Goal: Transaction & Acquisition: Purchase product/service

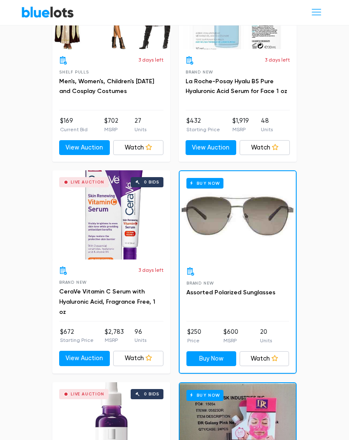
scroll to position [440, 0]
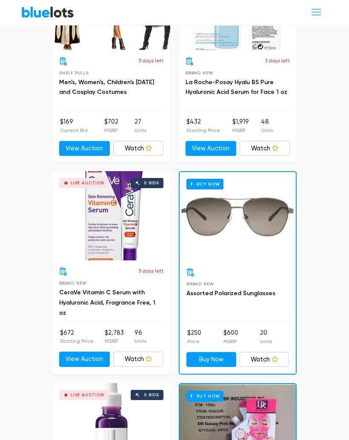
click at [118, 194] on div "Live Auction 0 bids" at bounding box center [111, 216] width 118 height 89
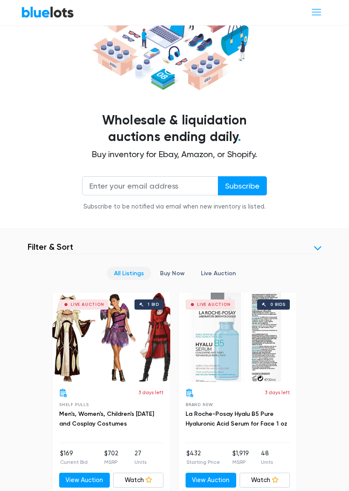
scroll to position [109, 0]
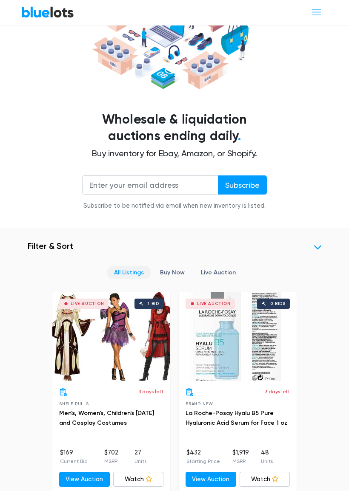
click at [134, 324] on div "Live Auction 1 bid" at bounding box center [111, 337] width 118 height 89
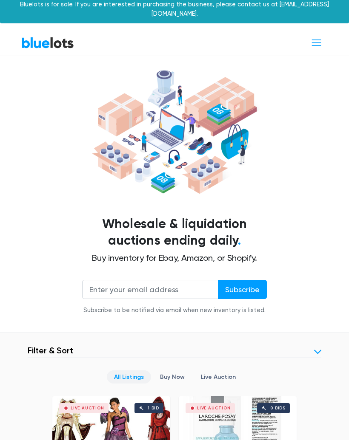
scroll to position [0, 0]
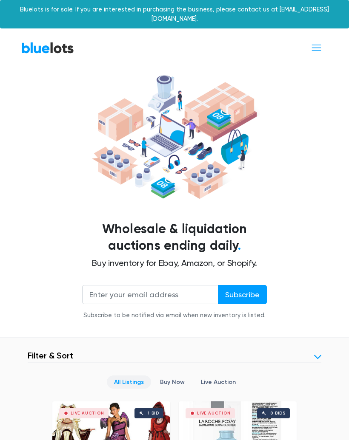
click at [318, 42] on span "Toggle navigation" at bounding box center [315, 47] width 11 height 11
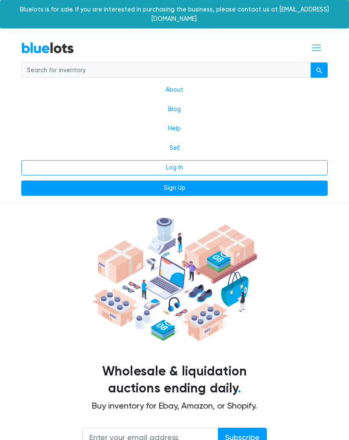
click at [212, 160] on link "Log In" at bounding box center [174, 167] width 306 height 15
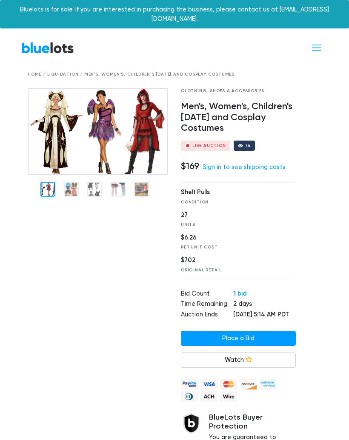
click at [133, 122] on img at bounding box center [98, 131] width 140 height 87
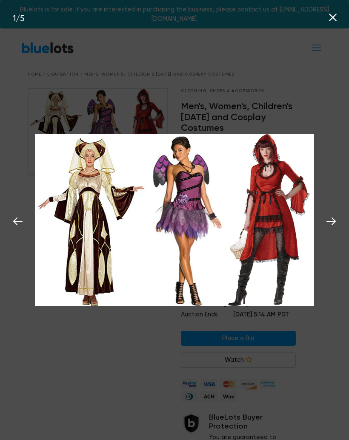
click at [327, 224] on icon at bounding box center [330, 221] width 13 height 13
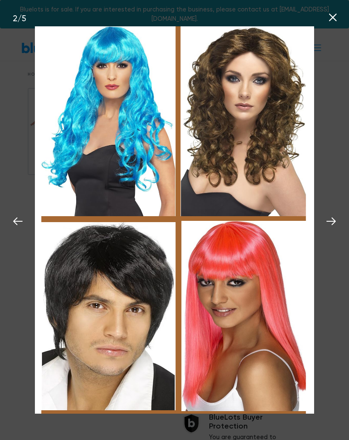
click at [329, 224] on icon at bounding box center [330, 221] width 13 height 13
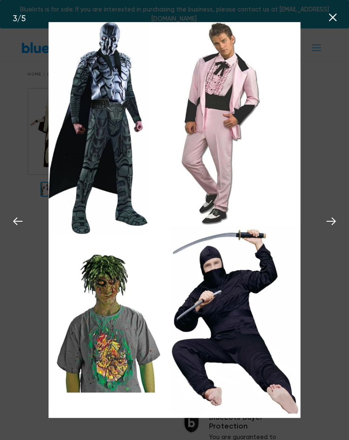
click at [333, 218] on icon at bounding box center [330, 221] width 13 height 13
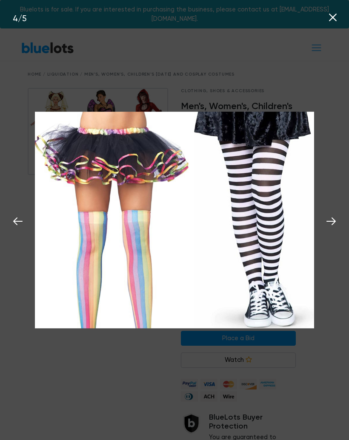
click at [334, 221] on icon at bounding box center [330, 222] width 9 height 8
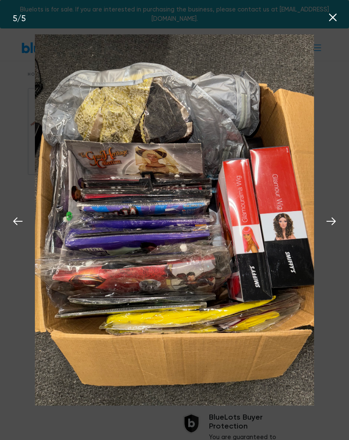
click at [332, 220] on icon at bounding box center [330, 222] width 9 height 8
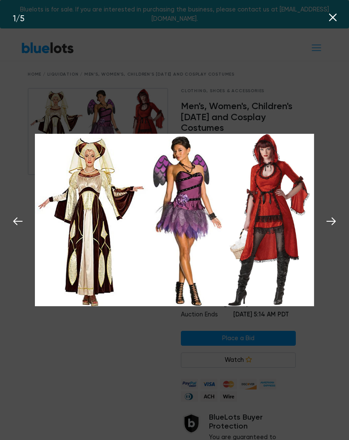
click at [334, 227] on icon at bounding box center [330, 221] width 13 height 13
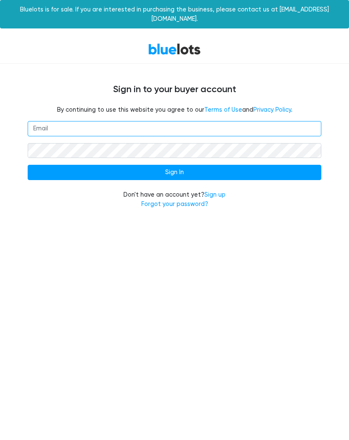
type input "ezbk24@outlook.com"
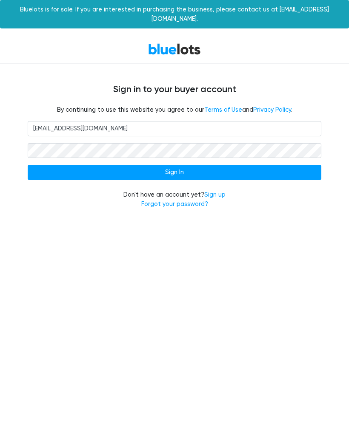
click at [206, 165] on input "Sign In" at bounding box center [174, 172] width 293 height 15
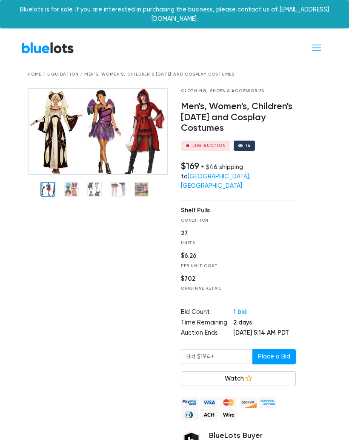
click at [62, 44] on link "BlueLots" at bounding box center [47, 48] width 53 height 12
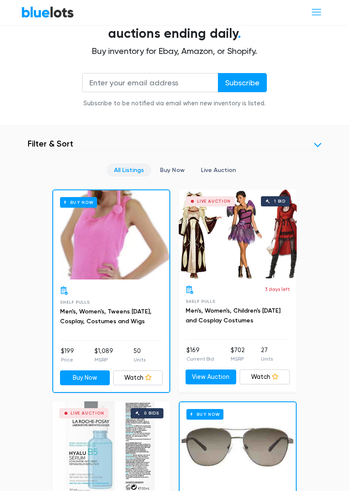
scroll to position [213, 0]
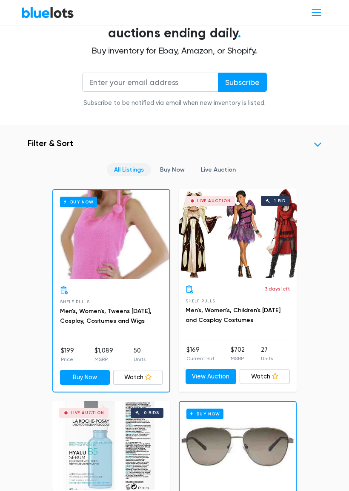
click at [319, 141] on link at bounding box center [317, 144] width 7 height 7
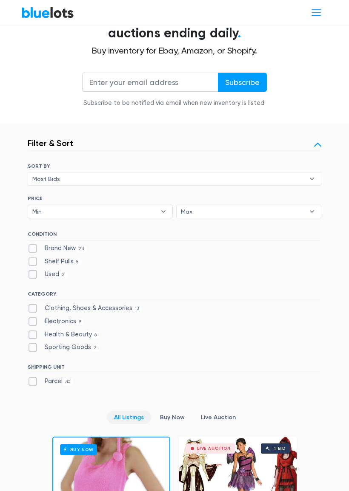
click at [36, 304] on label "Clothing, Shoes & Accessories 13" at bounding box center [85, 308] width 114 height 9
click at [33, 304] on Accessories"] "Clothing, Shoes & Accessories 13" at bounding box center [31, 307] width 6 height 6
checkbox Accessories"] "true"
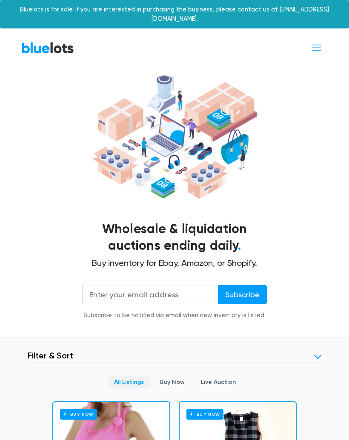
click at [318, 354] on link at bounding box center [317, 357] width 7 height 7
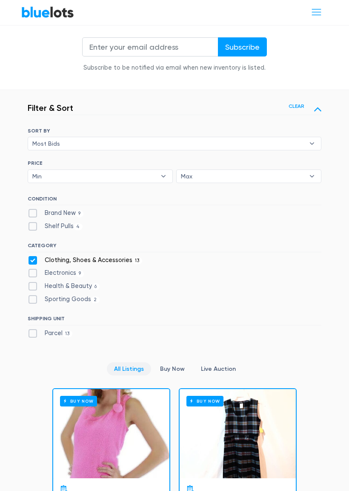
scroll to position [248, 0]
click at [35, 256] on label "Clothing, Shoes & Accessories 13" at bounding box center [85, 260] width 114 height 9
click at [33, 256] on Accessories"] "Clothing, Shoes & Accessories 13" at bounding box center [31, 259] width 6 height 6
checkbox Accessories"] "false"
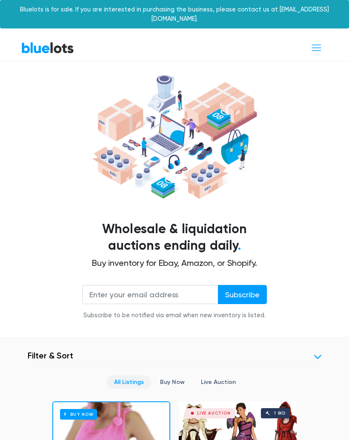
scroll to position [310, 0]
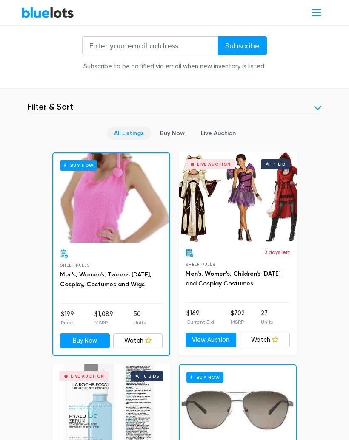
scroll to position [248, 0]
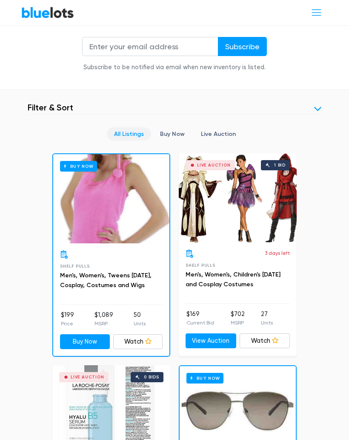
click at [317, 105] on link at bounding box center [317, 108] width 7 height 7
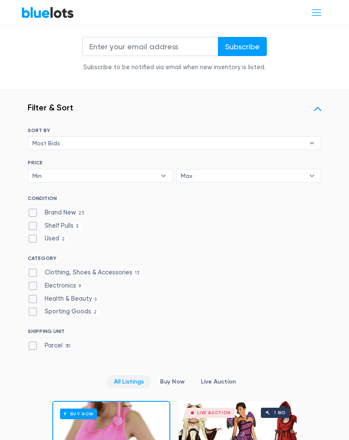
click at [35, 281] on label "Electronics 9" at bounding box center [56, 285] width 56 height 9
click at [33, 281] on input "Electronics 9" at bounding box center [31, 284] width 6 height 6
checkbox input "true"
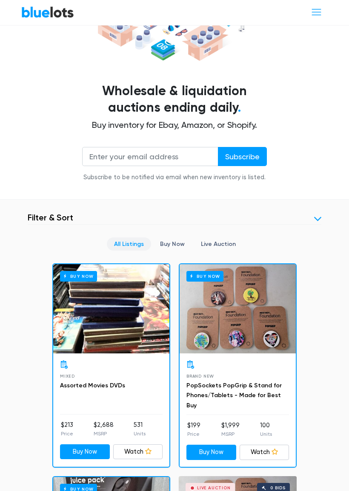
scroll to position [136, 0]
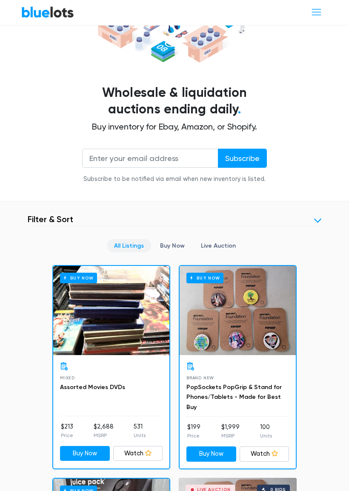
click at [320, 218] on link at bounding box center [317, 221] width 7 height 7
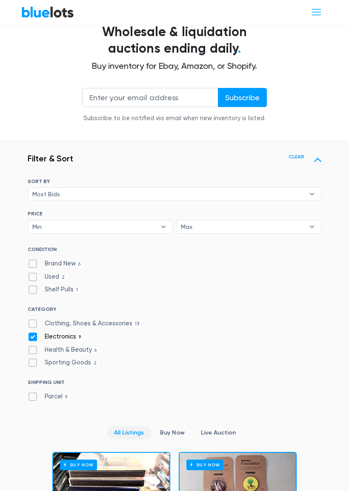
scroll to position [197, 0]
click at [34, 332] on label "Electronics 9" at bounding box center [56, 336] width 56 height 9
click at [33, 332] on input "Electronics 9" at bounding box center [31, 335] width 6 height 6
checkbox input "false"
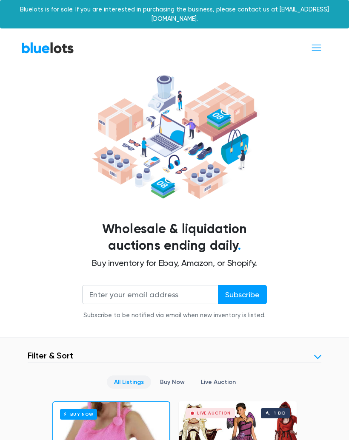
scroll to position [310, 0]
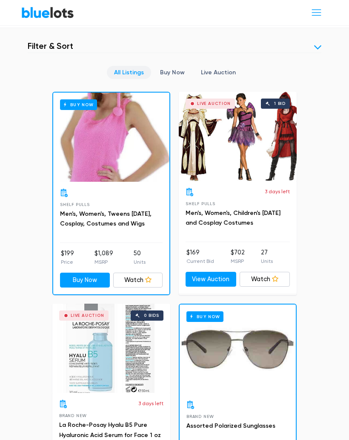
click at [319, 44] on link at bounding box center [317, 47] width 7 height 7
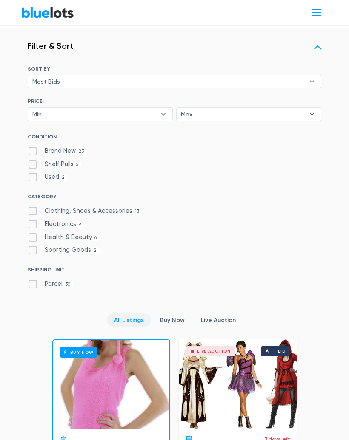
click at [40, 280] on label "Parcel 30" at bounding box center [50, 284] width 45 height 9
click at [33, 280] on input "Parcel 30" at bounding box center [31, 283] width 6 height 6
checkbox input "true"
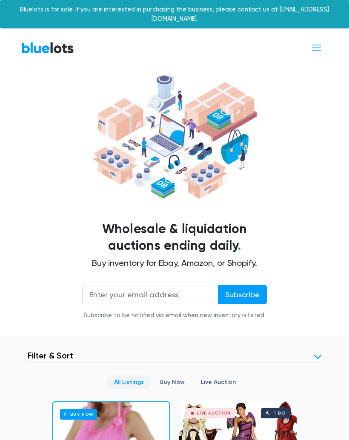
scroll to position [310, 0]
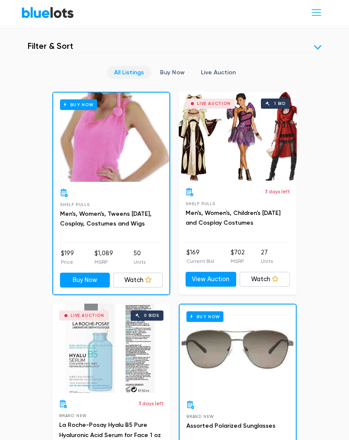
click at [320, 44] on link at bounding box center [317, 47] width 7 height 7
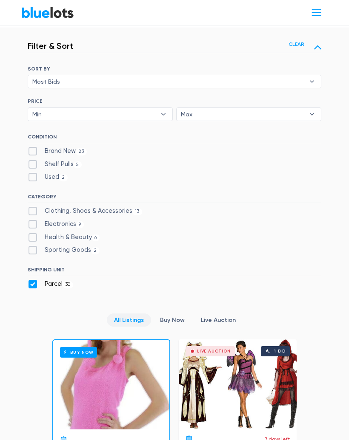
click at [37, 280] on label "Parcel 30" at bounding box center [50, 284] width 45 height 9
click at [33, 280] on input "Parcel 30" at bounding box center [31, 283] width 6 height 6
checkbox input "false"
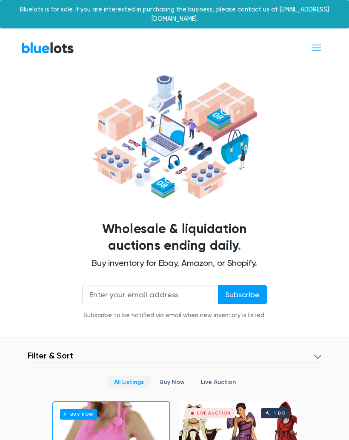
checkbox Goods"] "true"
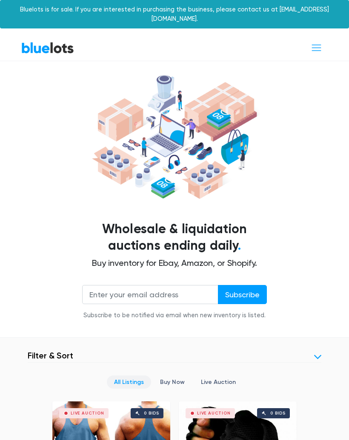
scroll to position [310, 0]
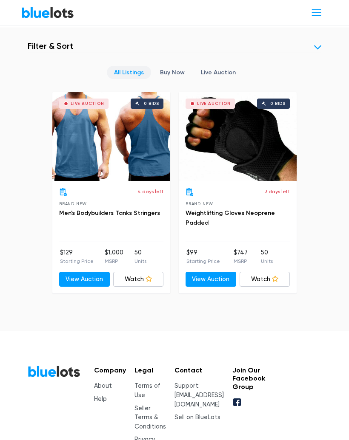
click at [317, 44] on link at bounding box center [317, 47] width 7 height 7
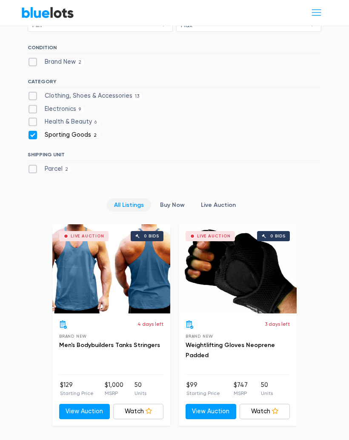
scroll to position [366, 0]
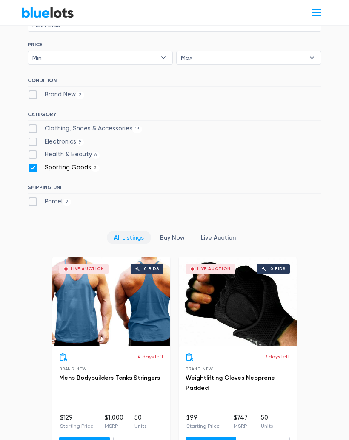
click at [36, 163] on label "Sporting Goods 2" at bounding box center [64, 167] width 72 height 9
click at [33, 163] on Goods"] "Sporting Goods 2" at bounding box center [31, 166] width 6 height 6
checkbox Goods"] "false"
click at [35, 150] on label "Health & Beauty 6" at bounding box center [64, 154] width 72 height 9
click at [33, 150] on Beauty"] "Health & Beauty 6" at bounding box center [31, 153] width 6 height 6
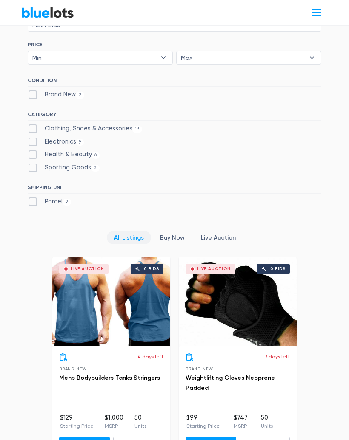
checkbox Beauty"] "true"
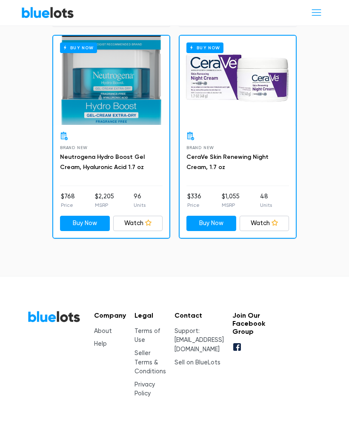
scroll to position [1429, 0]
